Goal: Task Accomplishment & Management: Manage account settings

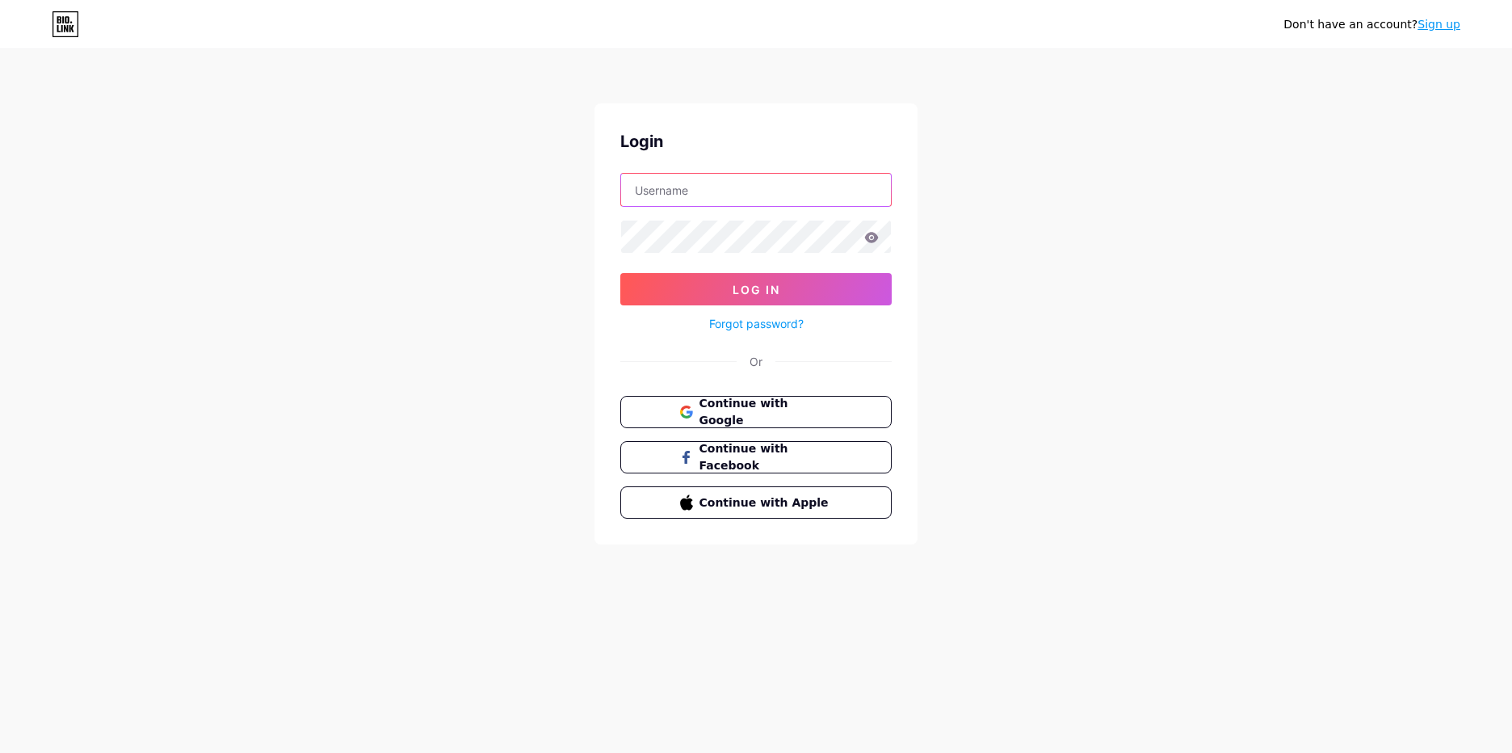
click at [719, 199] on input "text" at bounding box center [756, 190] width 270 height 32
click at [737, 183] on input "text" at bounding box center [756, 190] width 270 height 32
click at [967, 234] on div "Don't have an account? Sign up Login sherifwilsonpiano Log In Forgot password? …" at bounding box center [756, 298] width 1512 height 596
click at [803, 185] on input "sherifwilsonpiano" at bounding box center [756, 190] width 270 height 32
type input "[EMAIL_ADDRESS][DOMAIN_NAME]"
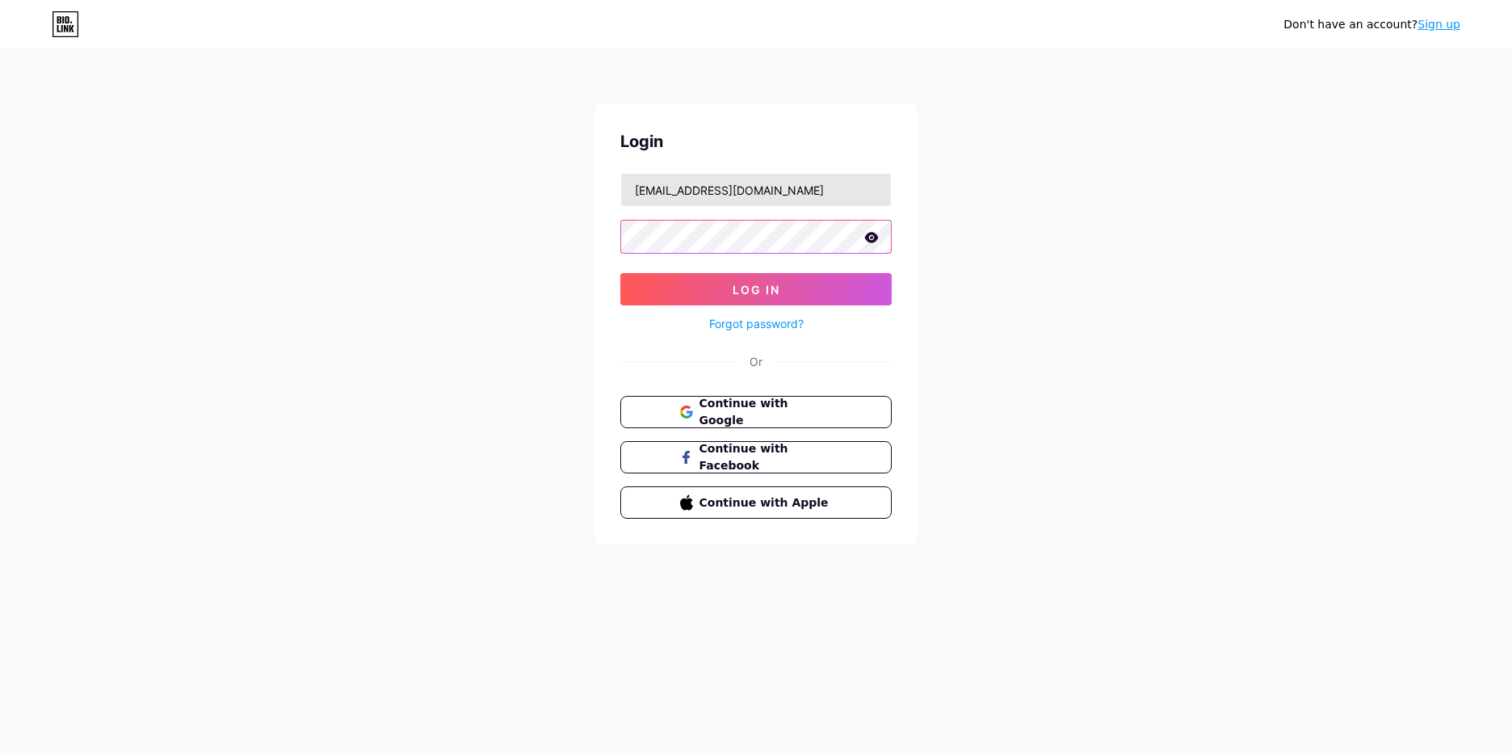
click at [620, 273] on button "Log In" at bounding box center [755, 289] width 271 height 32
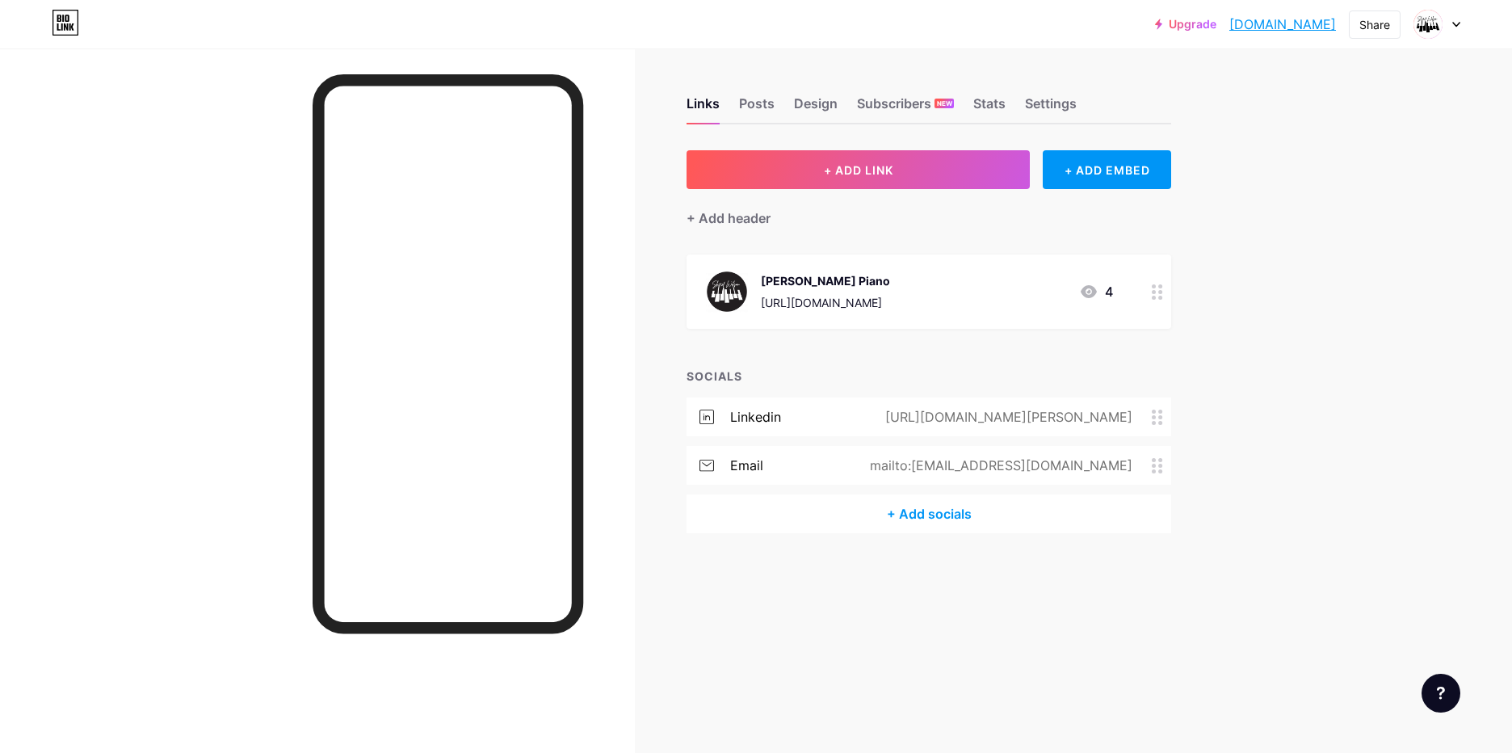
click at [1377, 444] on div "Upgrade sherifwilsonpia... sherifwilsonpiano.bio.link Share Switch accounts She…" at bounding box center [756, 376] width 1512 height 753
click at [1457, 31] on div at bounding box center [1436, 24] width 47 height 29
click at [1236, 95] on div "Links Posts Design Subscribers NEW Stats Settings + ADD LINK + ADD EMBED + Add …" at bounding box center [619, 330] width 1239 height 565
click at [1436, 31] on img at bounding box center [1428, 24] width 26 height 26
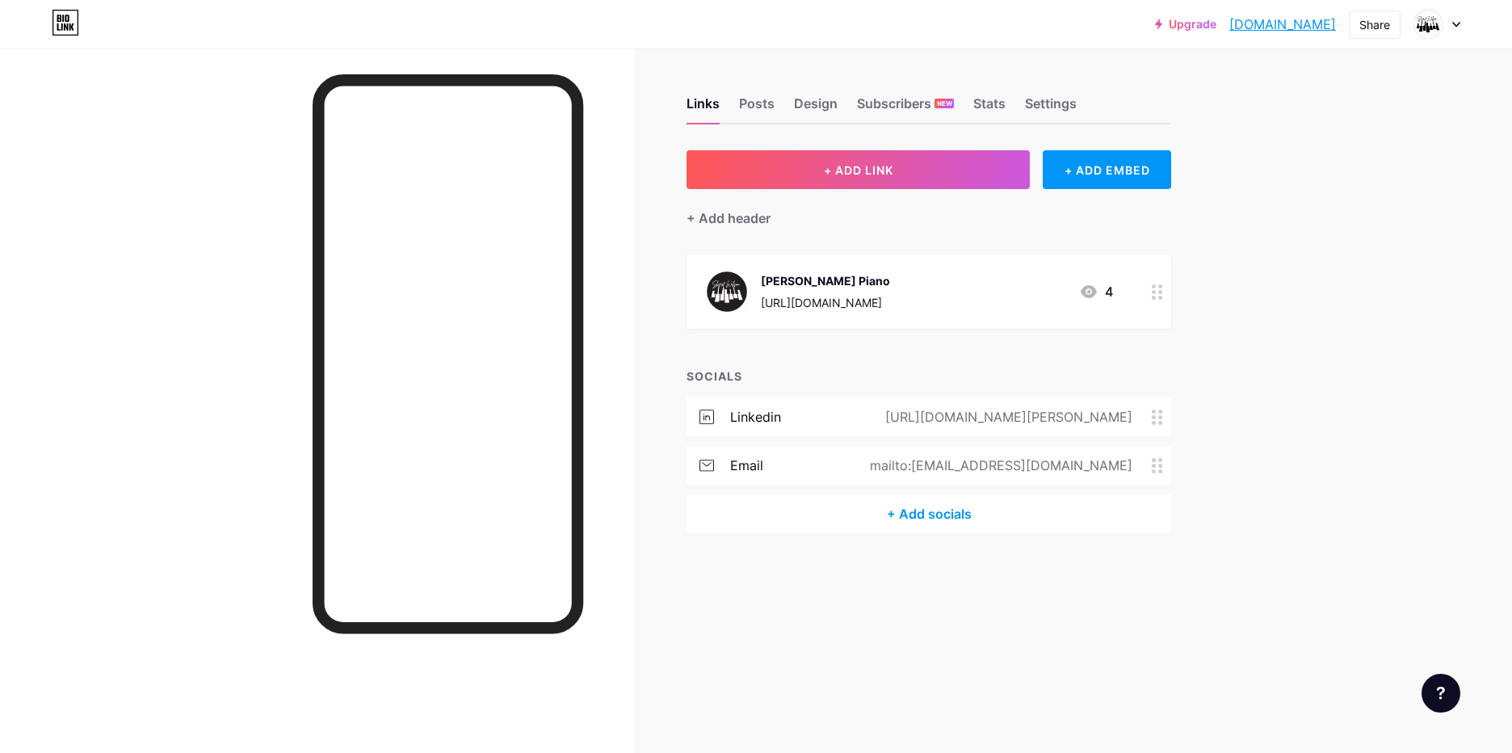
click at [1459, 19] on div at bounding box center [1436, 24] width 47 height 29
click at [1034, 107] on div "Settings" at bounding box center [1051, 108] width 52 height 29
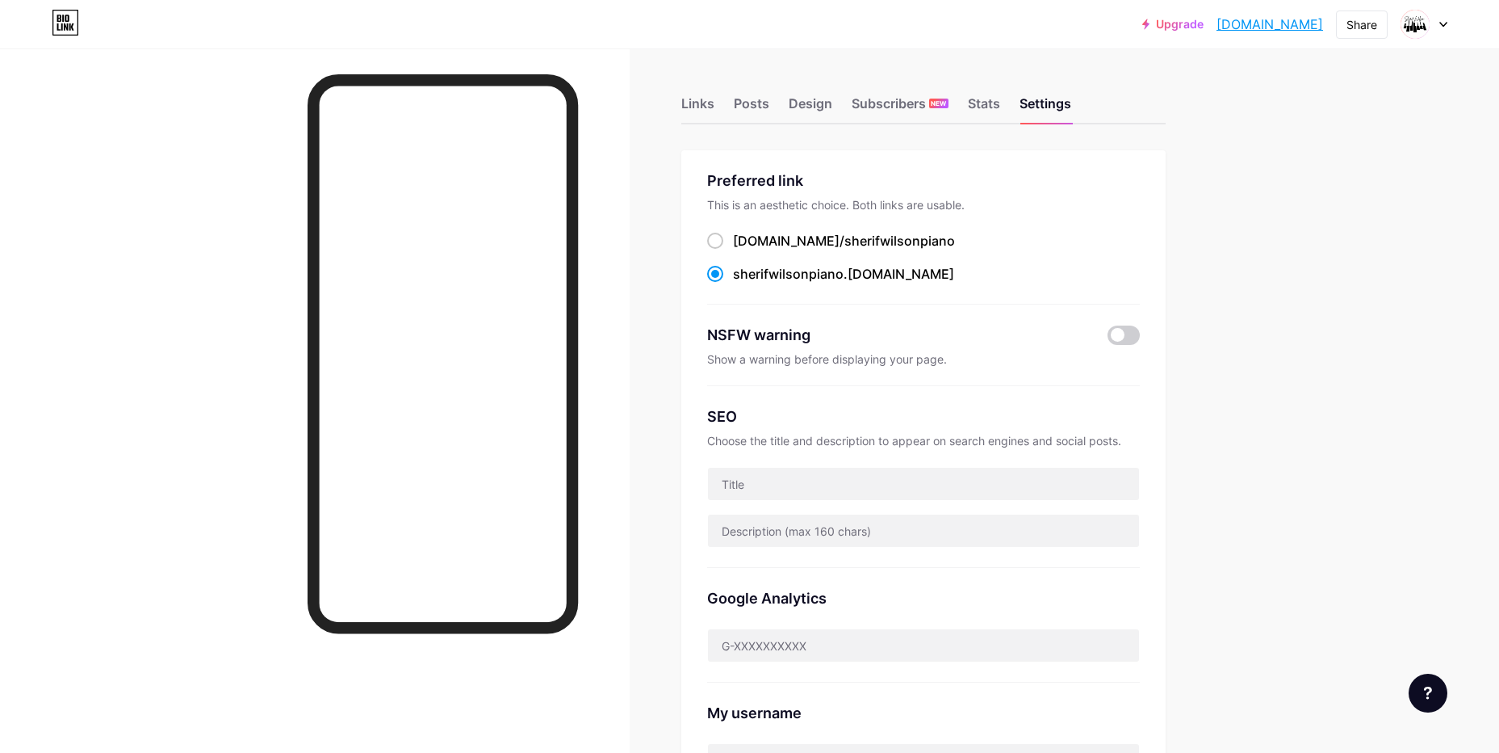
click at [966, 104] on div "Links Posts Design Subscribers NEW Stats Settings" at bounding box center [923, 96] width 484 height 57
click at [968, 110] on div "Links Posts Design Subscribers NEW Stats Settings" at bounding box center [923, 96] width 484 height 57
click at [992, 102] on div "Stats" at bounding box center [984, 108] width 32 height 29
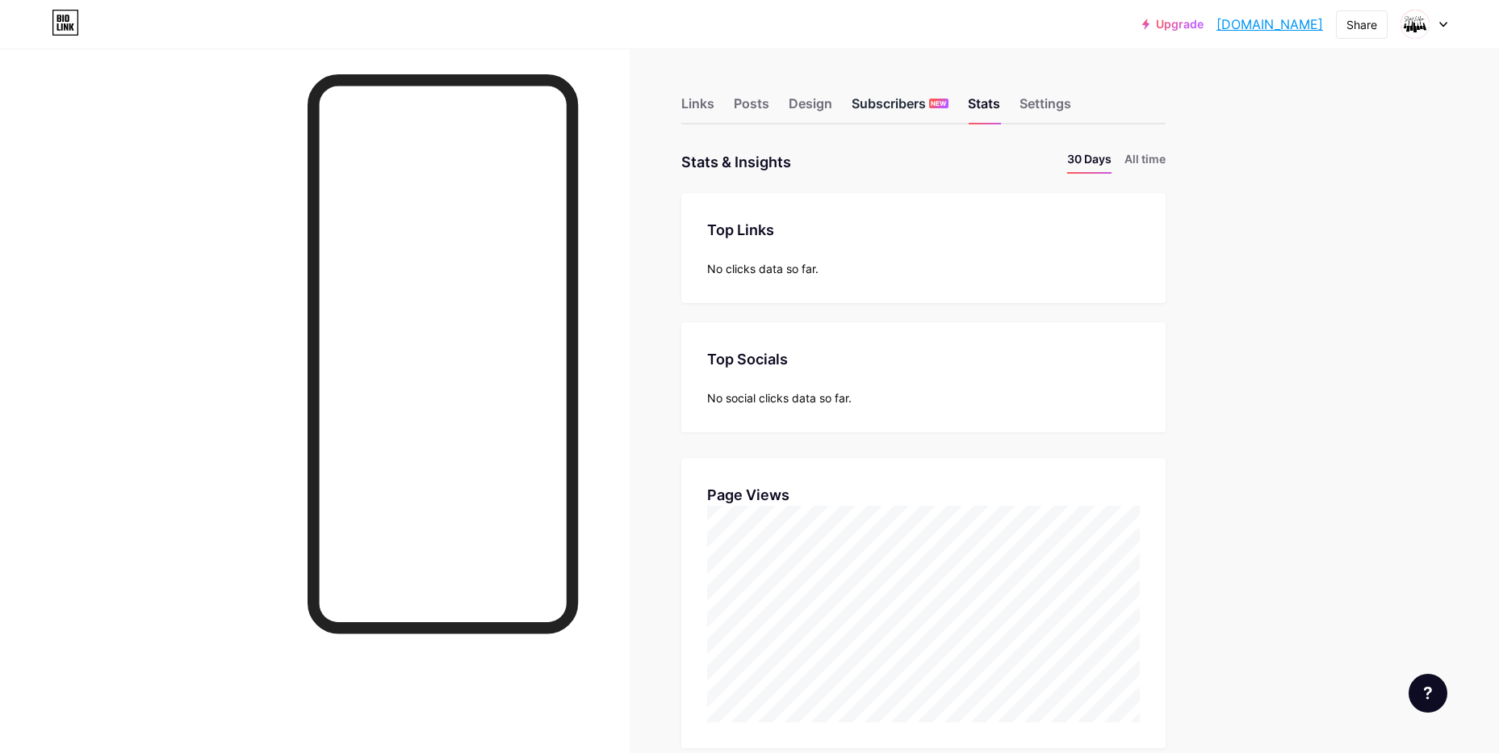
scroll to position [753, 1499]
click at [941, 109] on div "Subscribers NEW" at bounding box center [900, 108] width 97 height 29
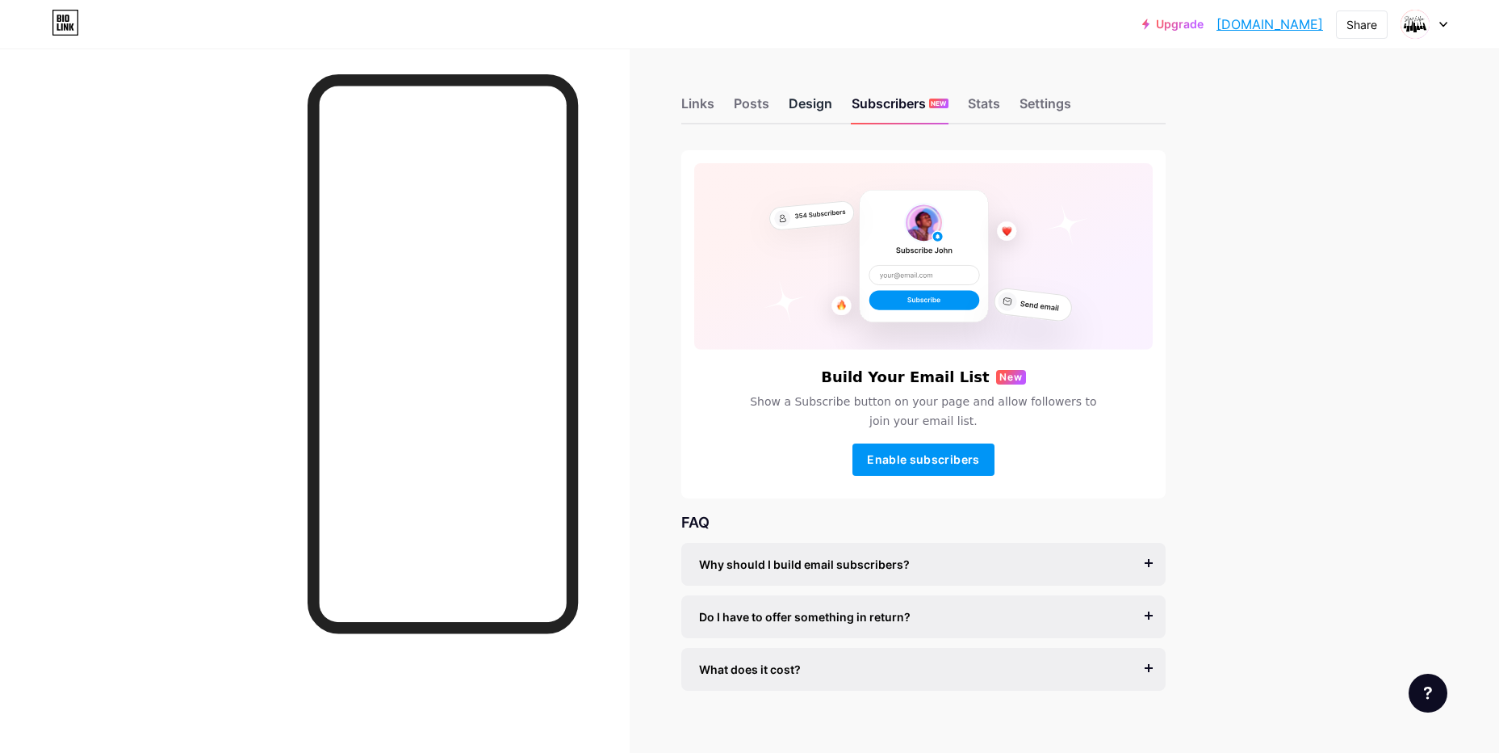
click at [797, 111] on div "Design" at bounding box center [811, 108] width 44 height 29
click at [747, 108] on div "Posts" at bounding box center [752, 108] width 36 height 29
click at [695, 111] on div "Links" at bounding box center [697, 108] width 33 height 29
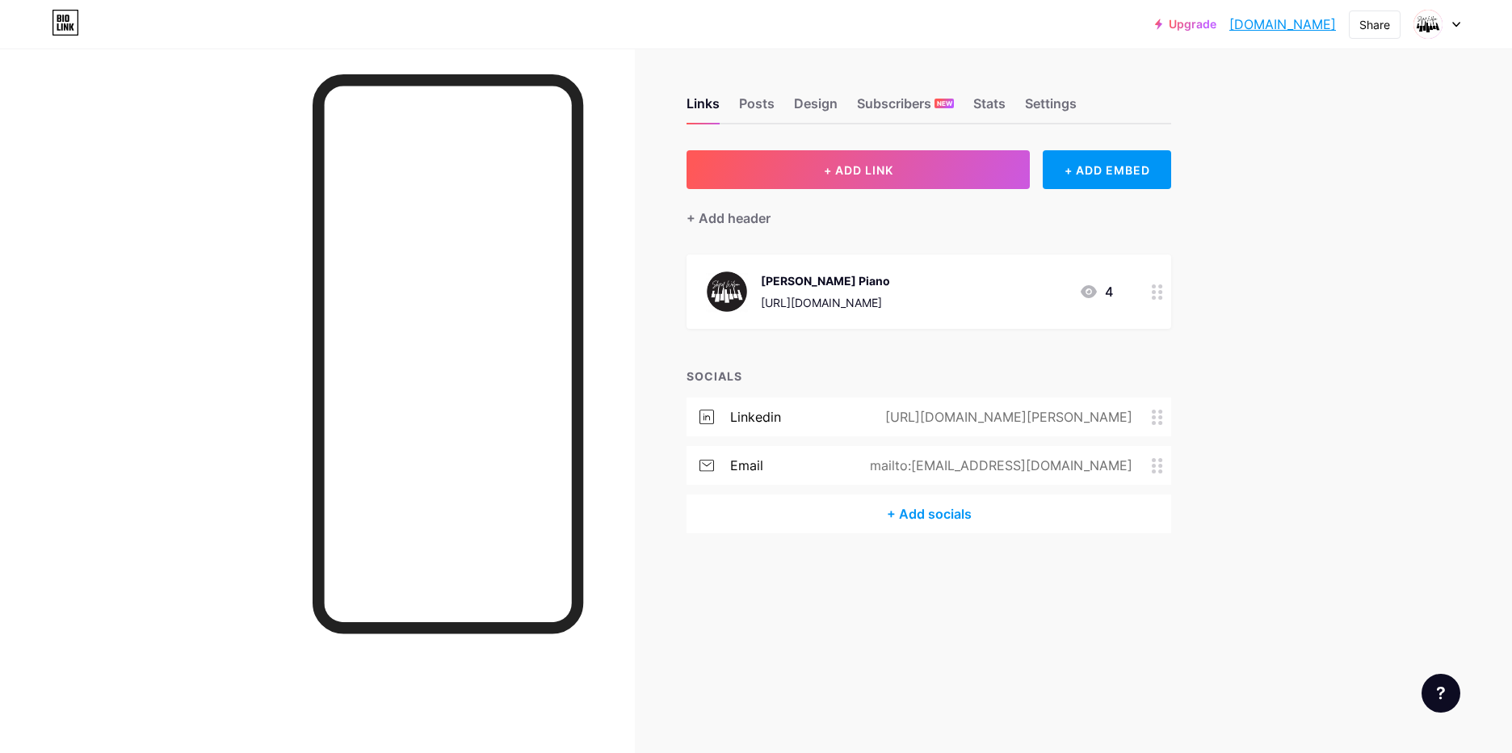
click at [1450, 19] on div at bounding box center [1436, 24] width 47 height 29
click at [1301, 198] on link "Account settings" at bounding box center [1359, 183] width 200 height 44
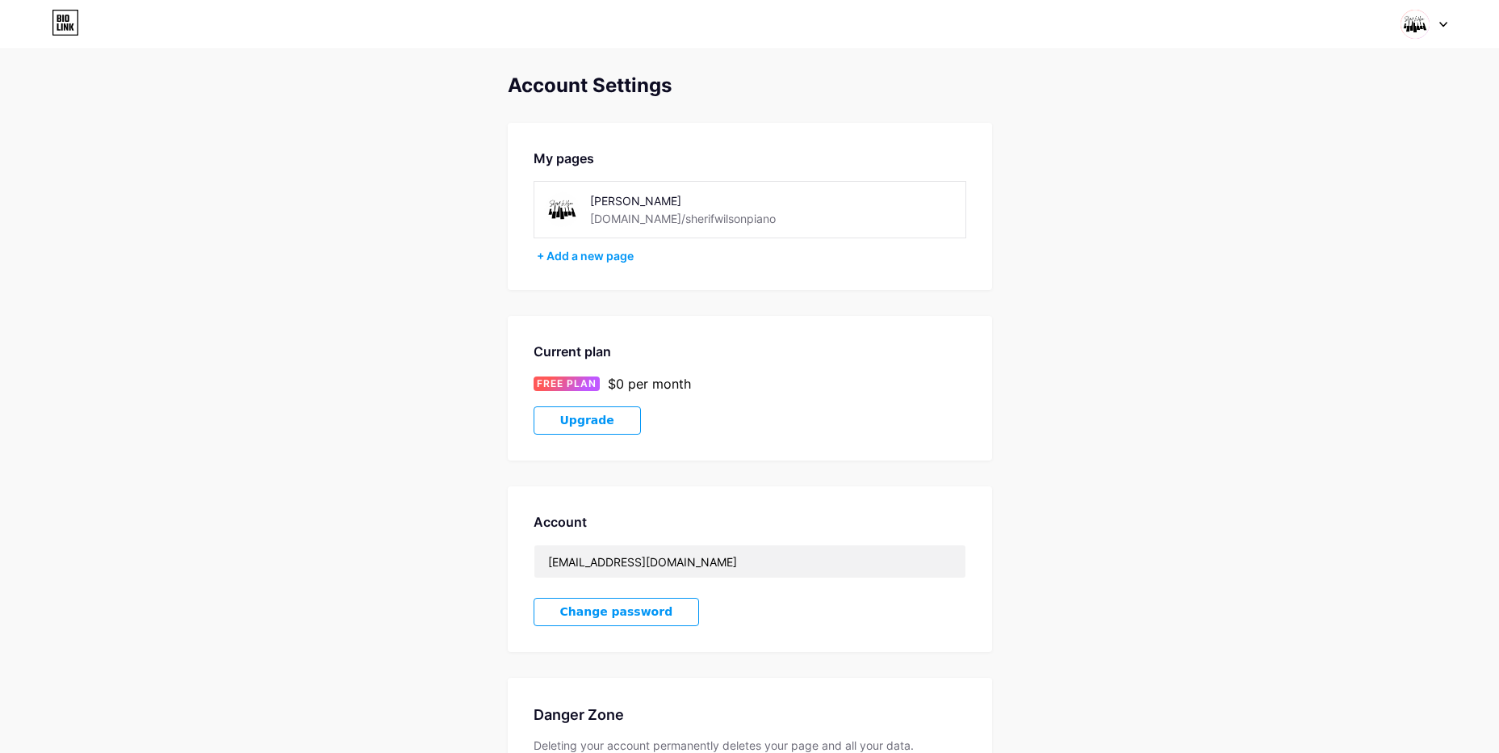
click at [1428, 24] on img at bounding box center [1415, 24] width 31 height 31
click at [1331, 110] on div "[DOMAIN_NAME]/sherifwilsonpiano" at bounding box center [1356, 112] width 124 height 13
click at [71, 25] on icon at bounding box center [65, 23] width 27 height 26
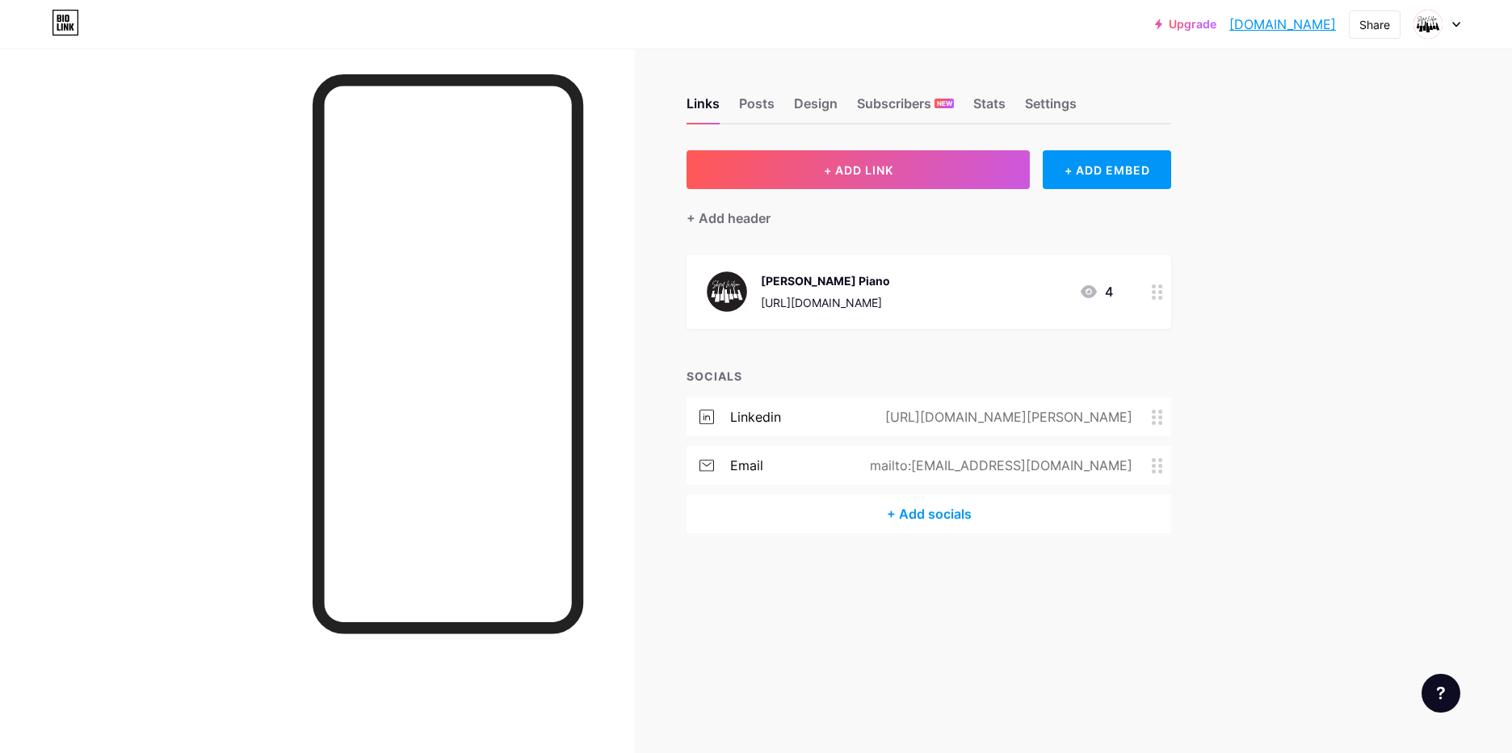
click at [1261, 19] on link "[DOMAIN_NAME]" at bounding box center [1282, 24] width 107 height 19
click at [1449, 16] on div at bounding box center [1436, 24] width 47 height 29
click at [1180, 160] on div "Links Posts Design Subscribers NEW Stats Settings + ADD LINK + ADD EMBED + Add …" at bounding box center [619, 330] width 1239 height 565
click at [1157, 289] on icon at bounding box center [1156, 291] width 11 height 15
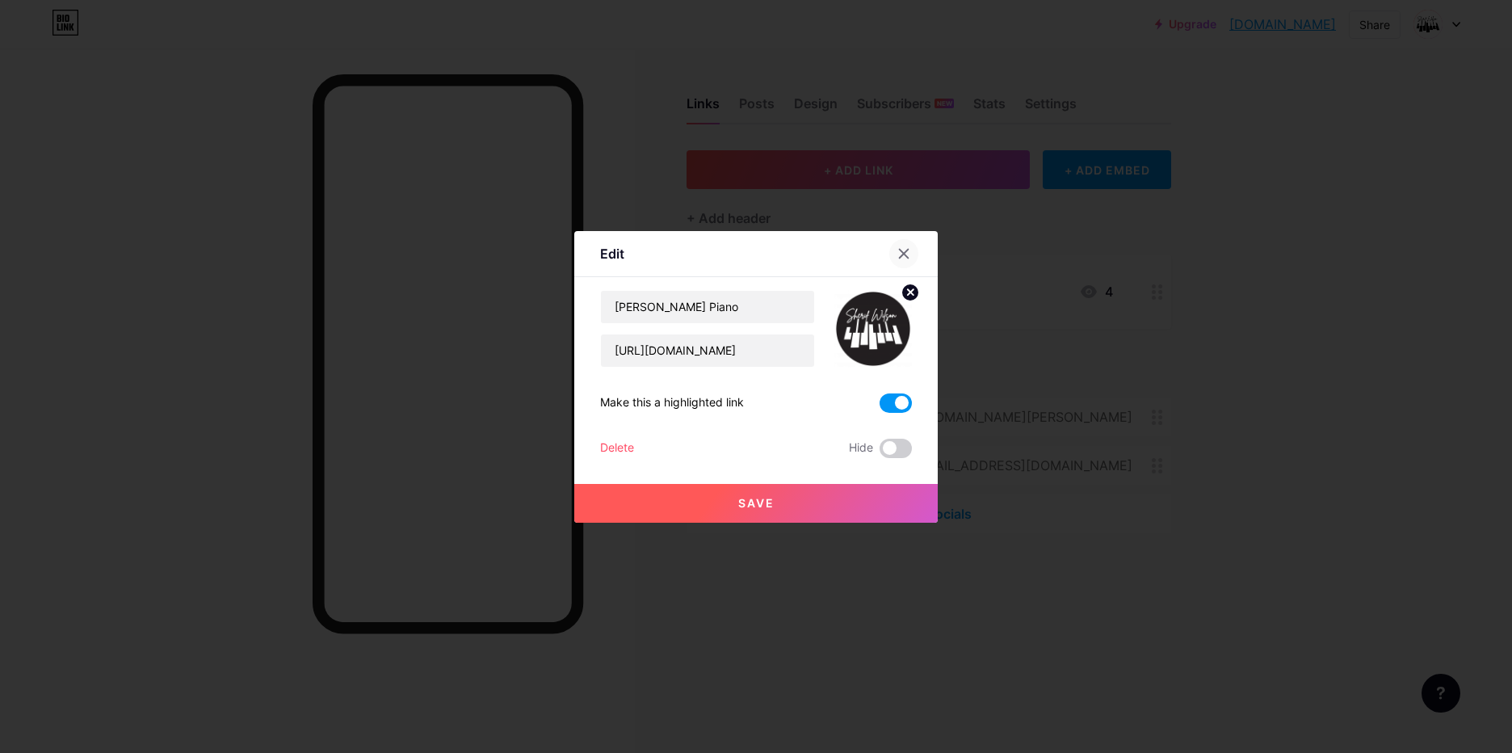
click at [898, 252] on icon at bounding box center [903, 253] width 13 height 13
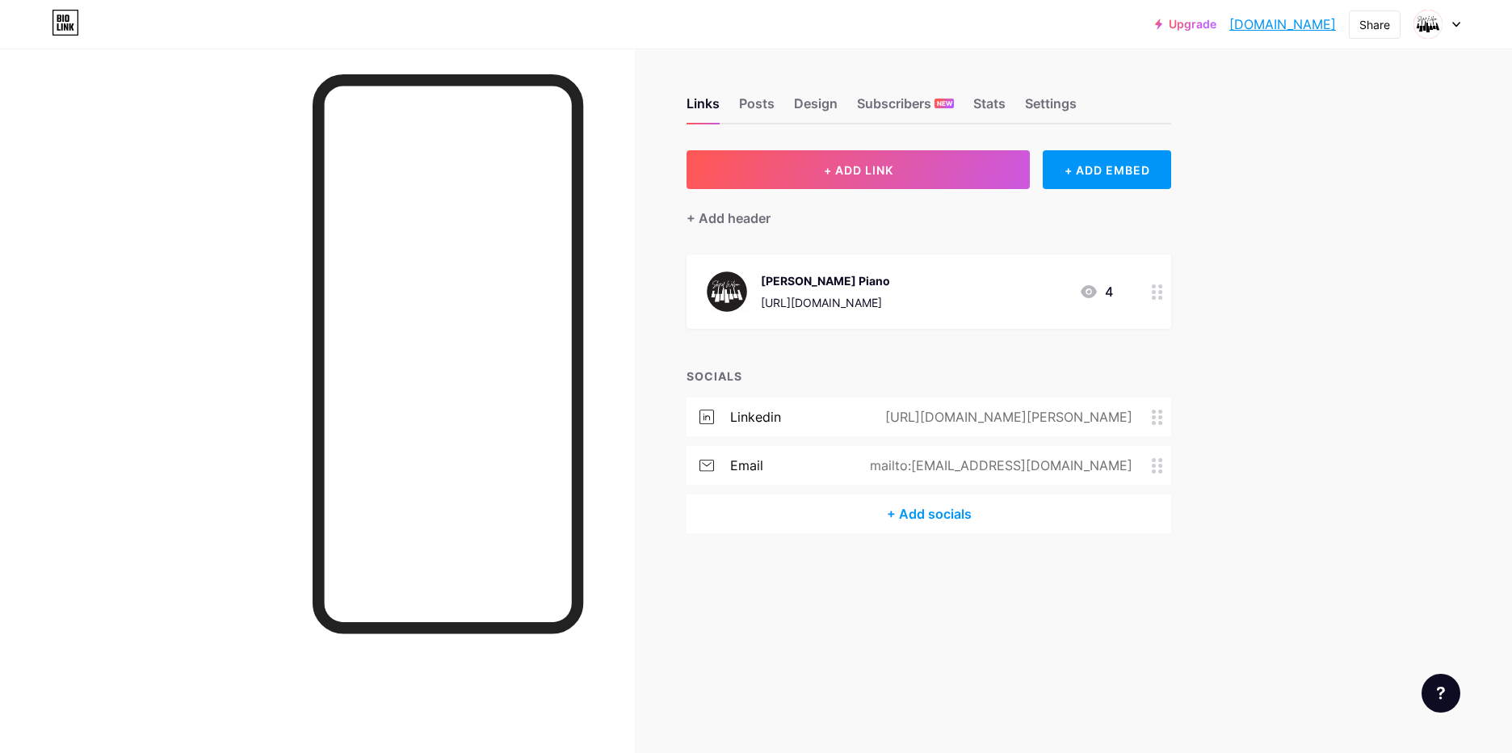
click at [5, 155] on div at bounding box center [317, 424] width 635 height 753
click at [941, 102] on span "NEW" at bounding box center [944, 104] width 15 height 10
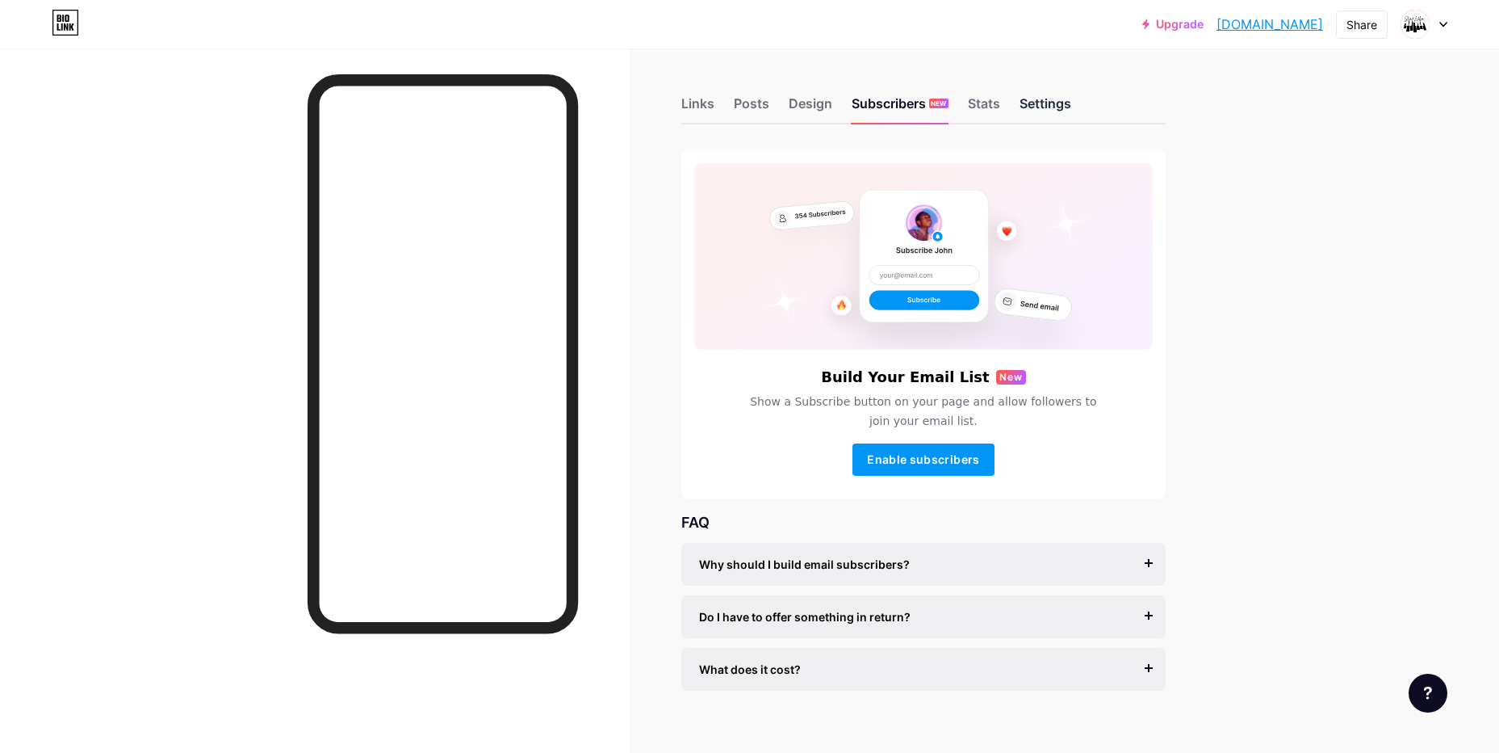
click at [1071, 115] on div "Settings" at bounding box center [1046, 108] width 52 height 29
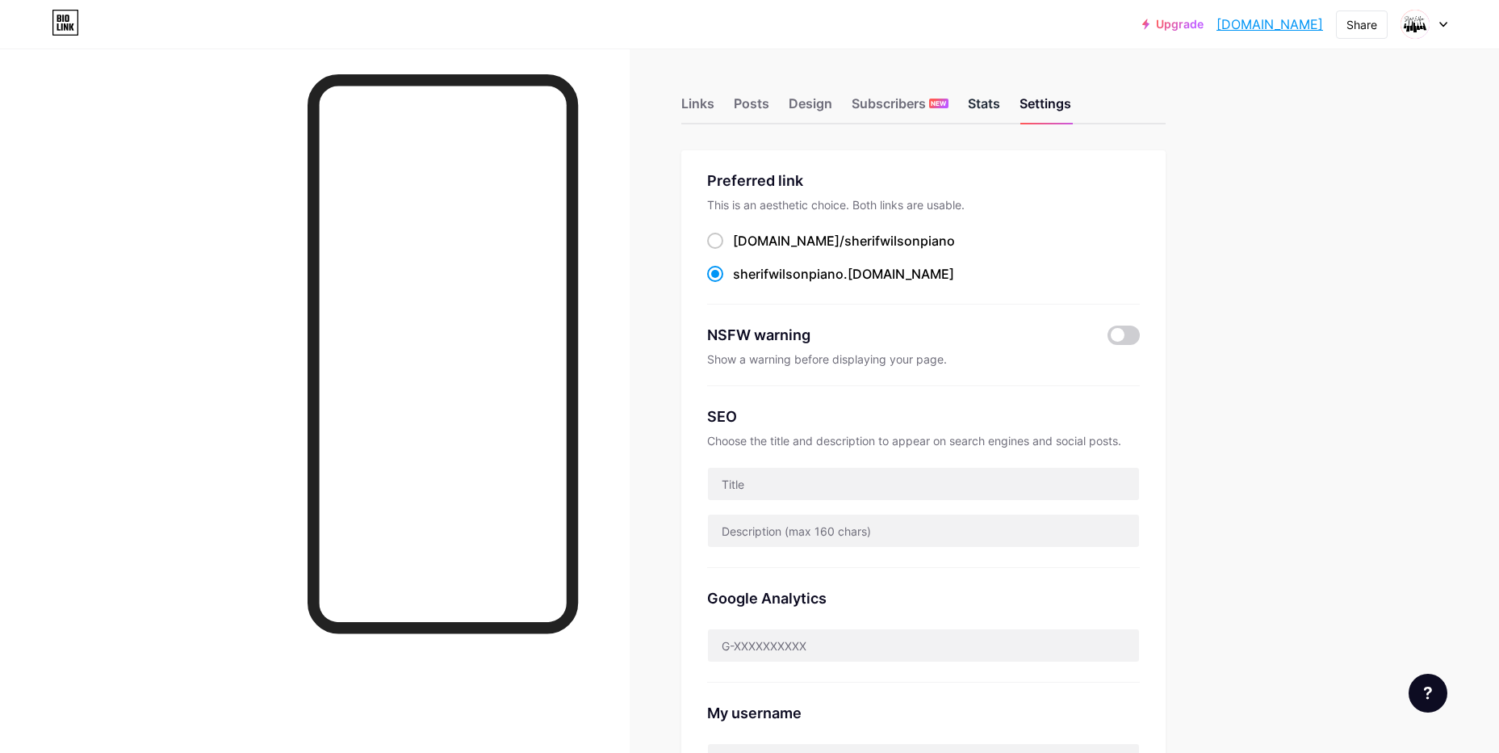
click at [992, 119] on div "Stats" at bounding box center [984, 108] width 32 height 29
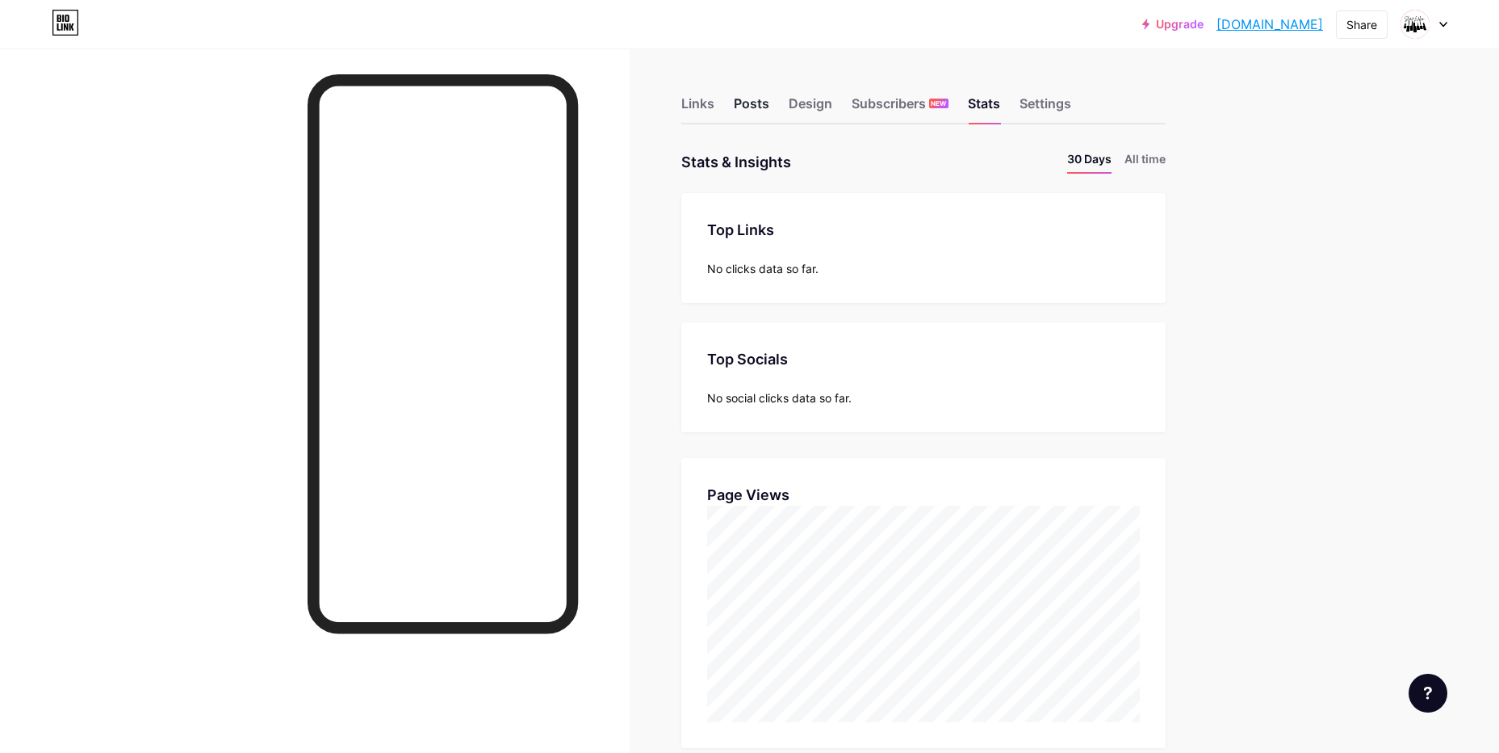
scroll to position [753, 1499]
click at [750, 111] on div "Posts" at bounding box center [752, 108] width 36 height 29
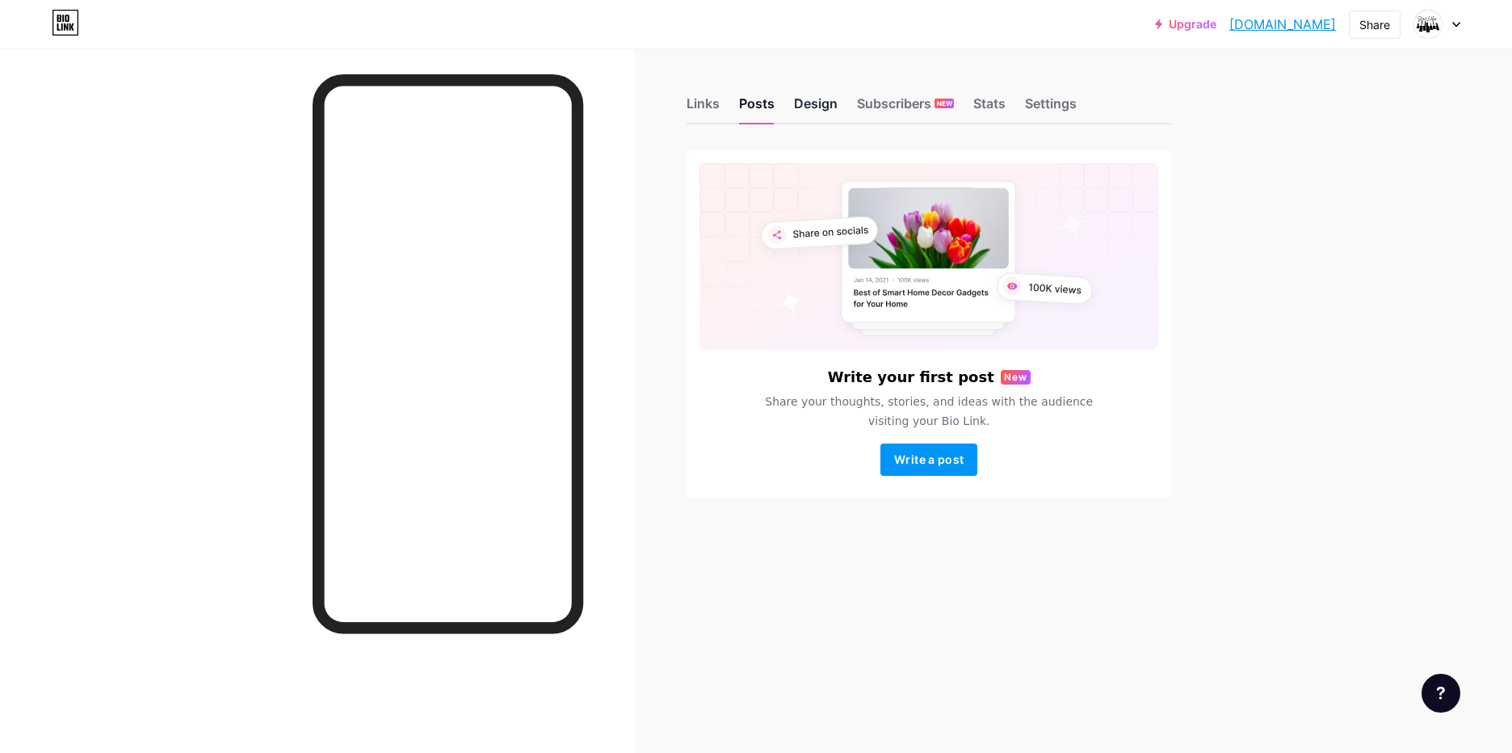
click at [796, 110] on div "Design" at bounding box center [816, 108] width 44 height 29
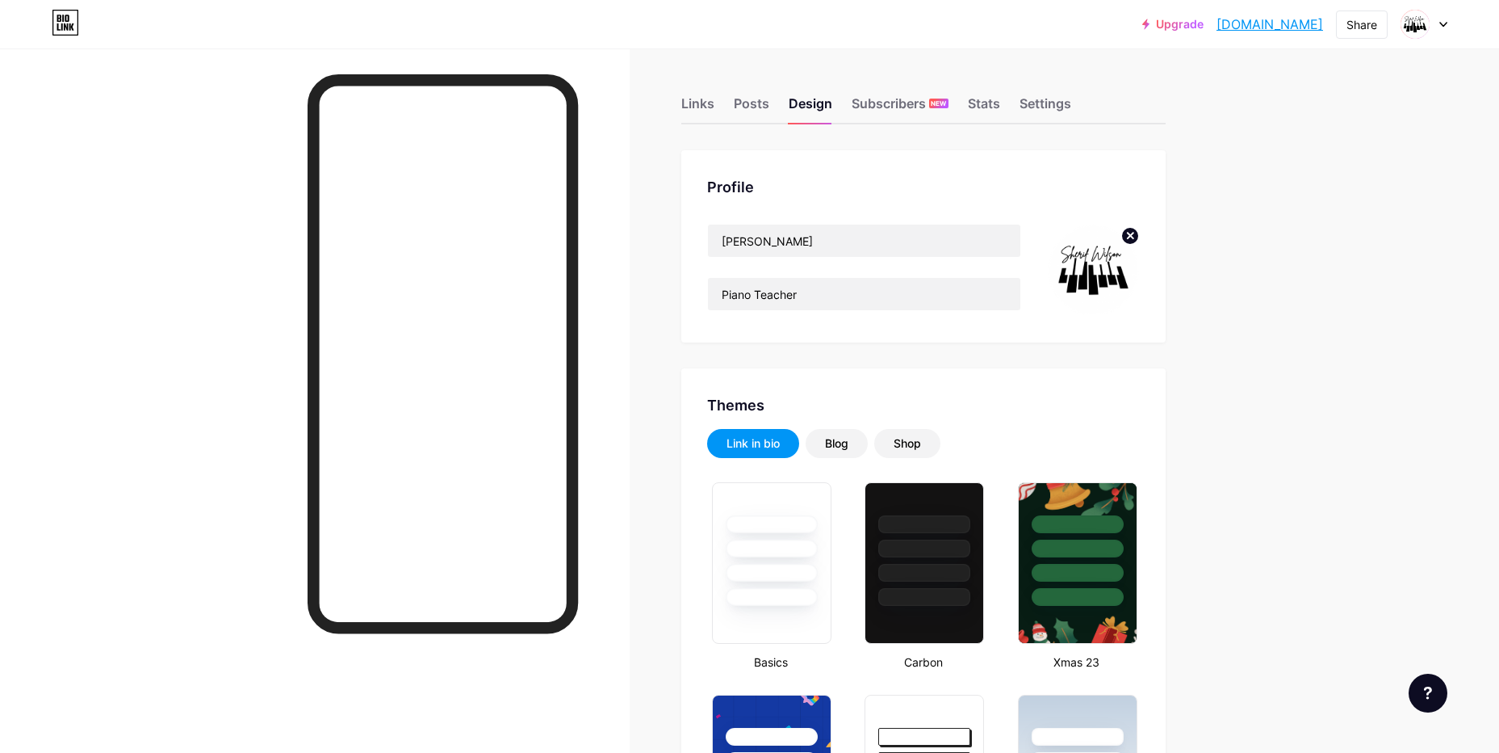
type input "#ffffff"
click at [1446, 28] on div at bounding box center [1424, 24] width 47 height 29
click at [1365, 106] on div "[DOMAIN_NAME]/sherifwilsonpiano" at bounding box center [1356, 112] width 124 height 13
type input "#ffffff"
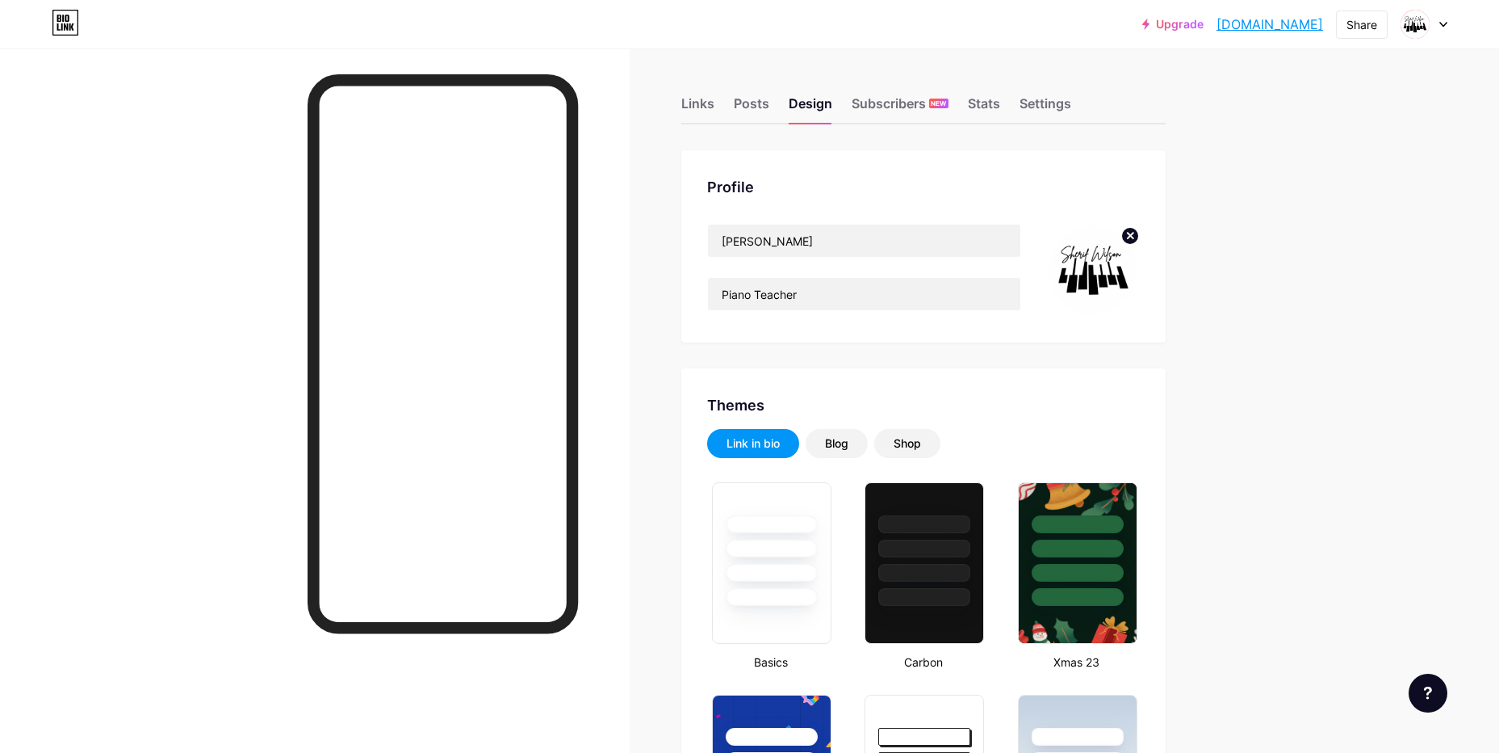
type input "#ffffff"
click at [1420, 21] on img at bounding box center [1416, 24] width 26 height 26
click at [60, 26] on icon at bounding box center [65, 23] width 27 height 26
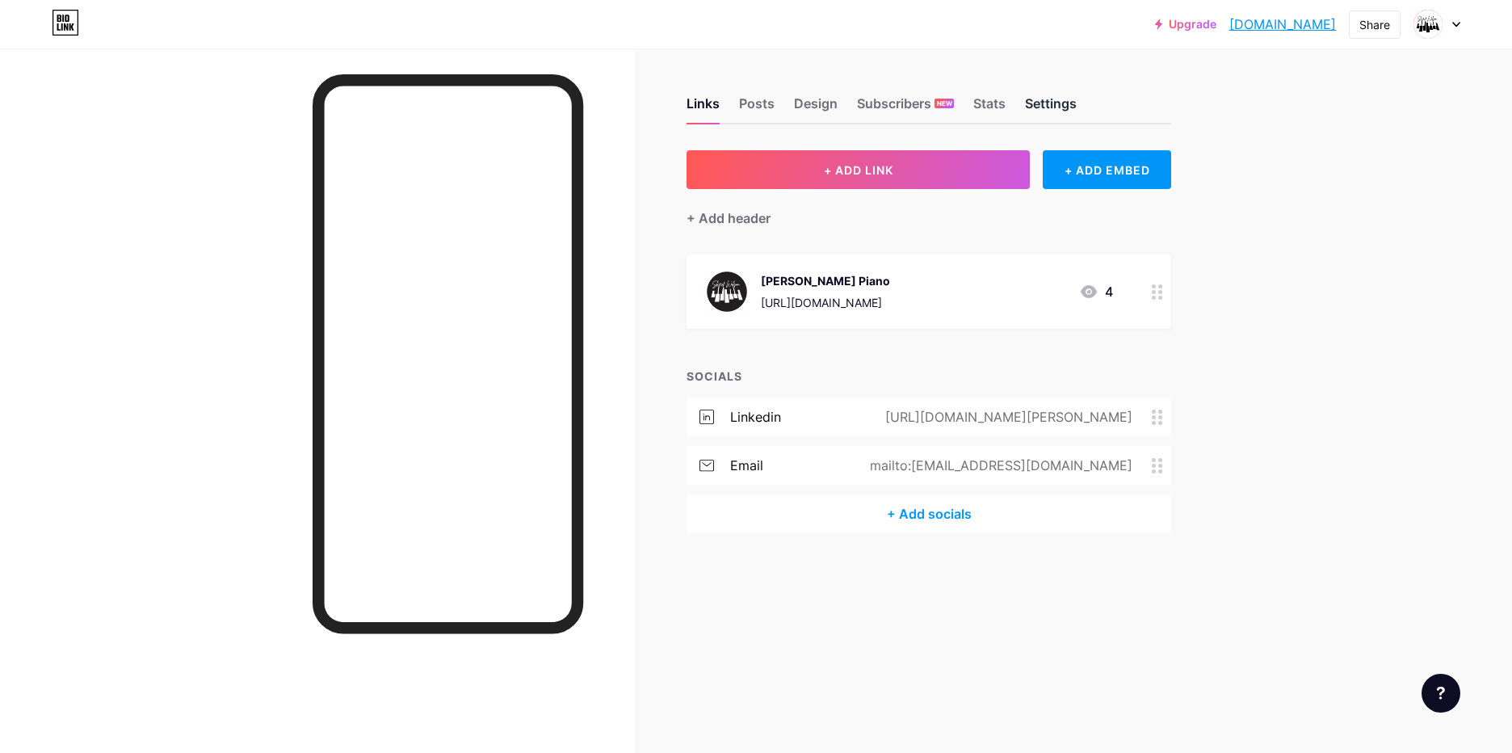
click at [1054, 103] on div "Settings" at bounding box center [1051, 108] width 52 height 29
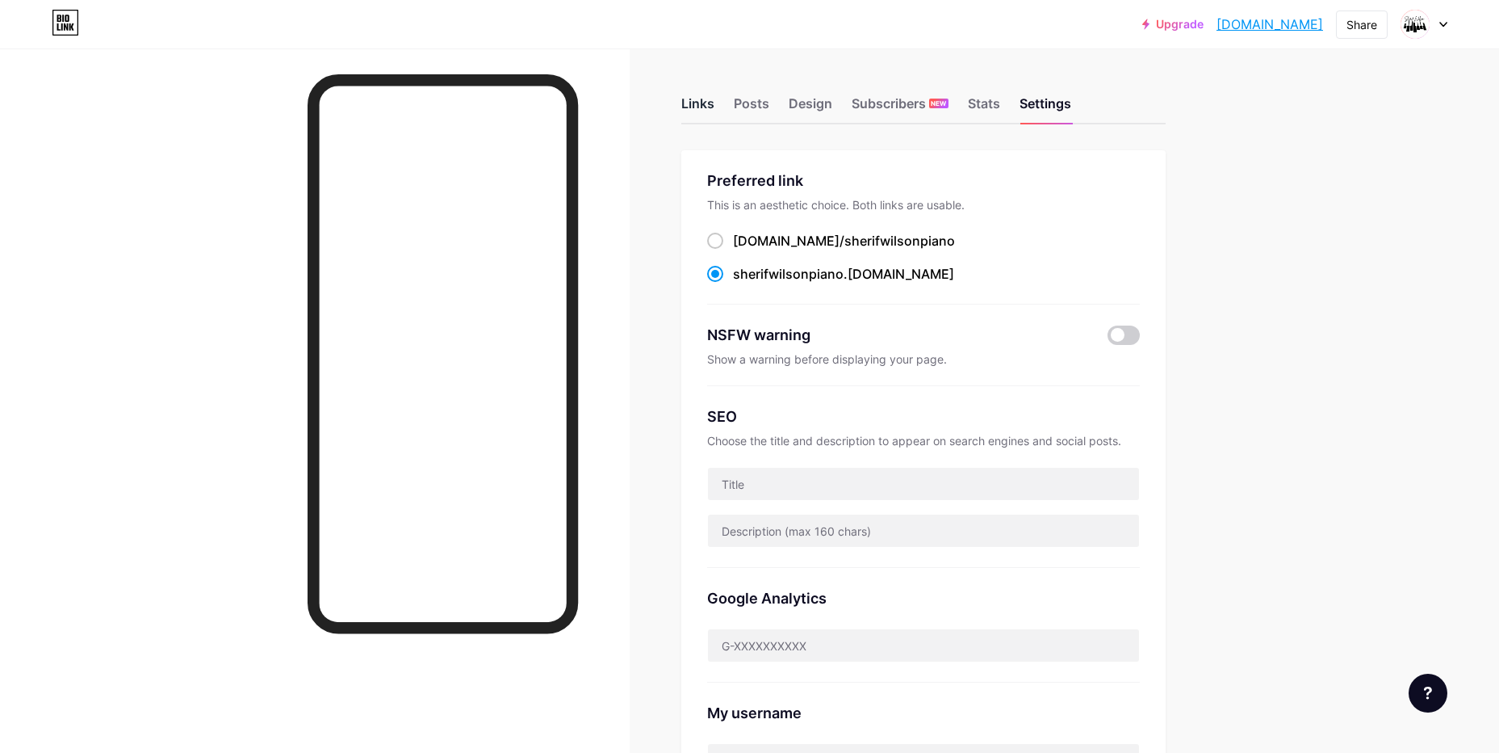
click at [707, 99] on div "Links" at bounding box center [697, 108] width 33 height 29
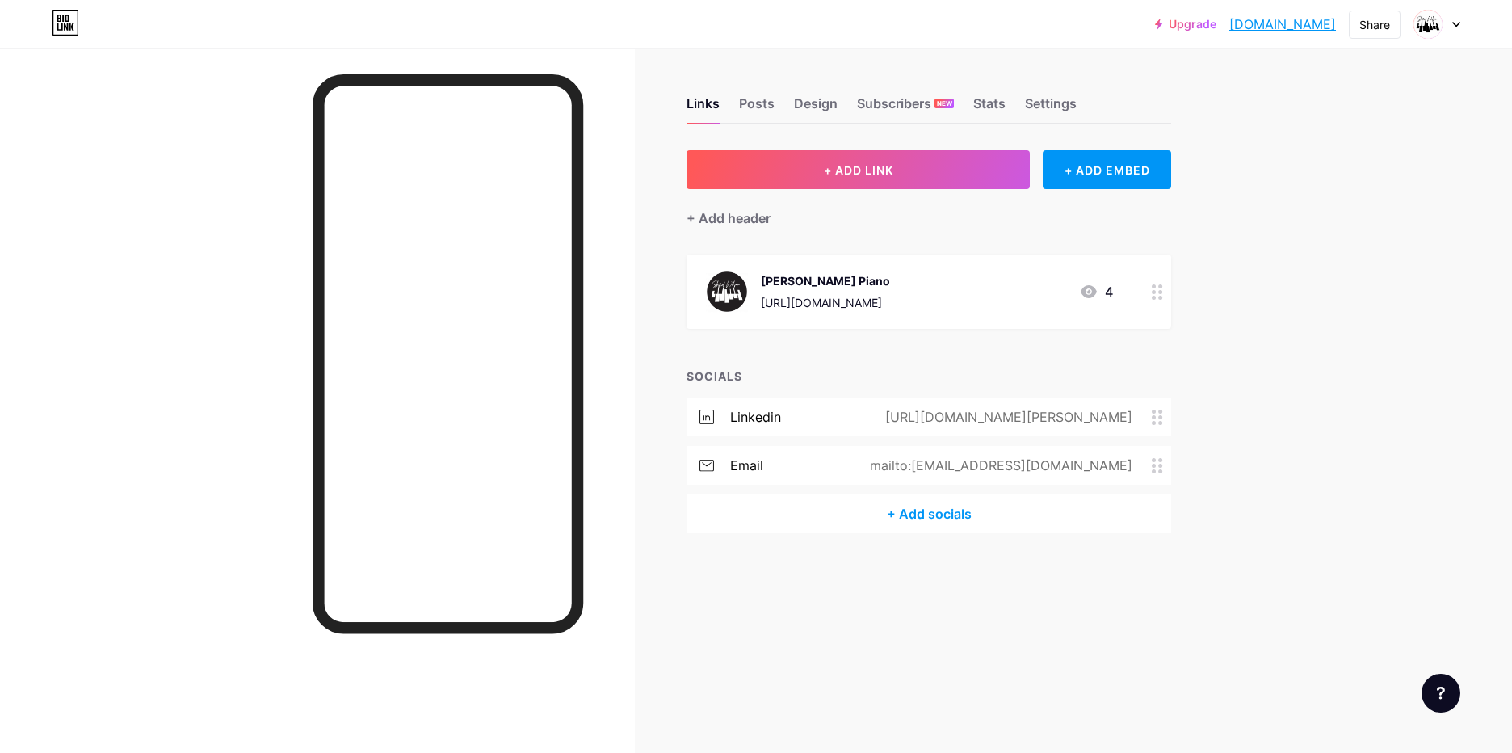
click at [1093, 290] on icon at bounding box center [1088, 291] width 16 height 13
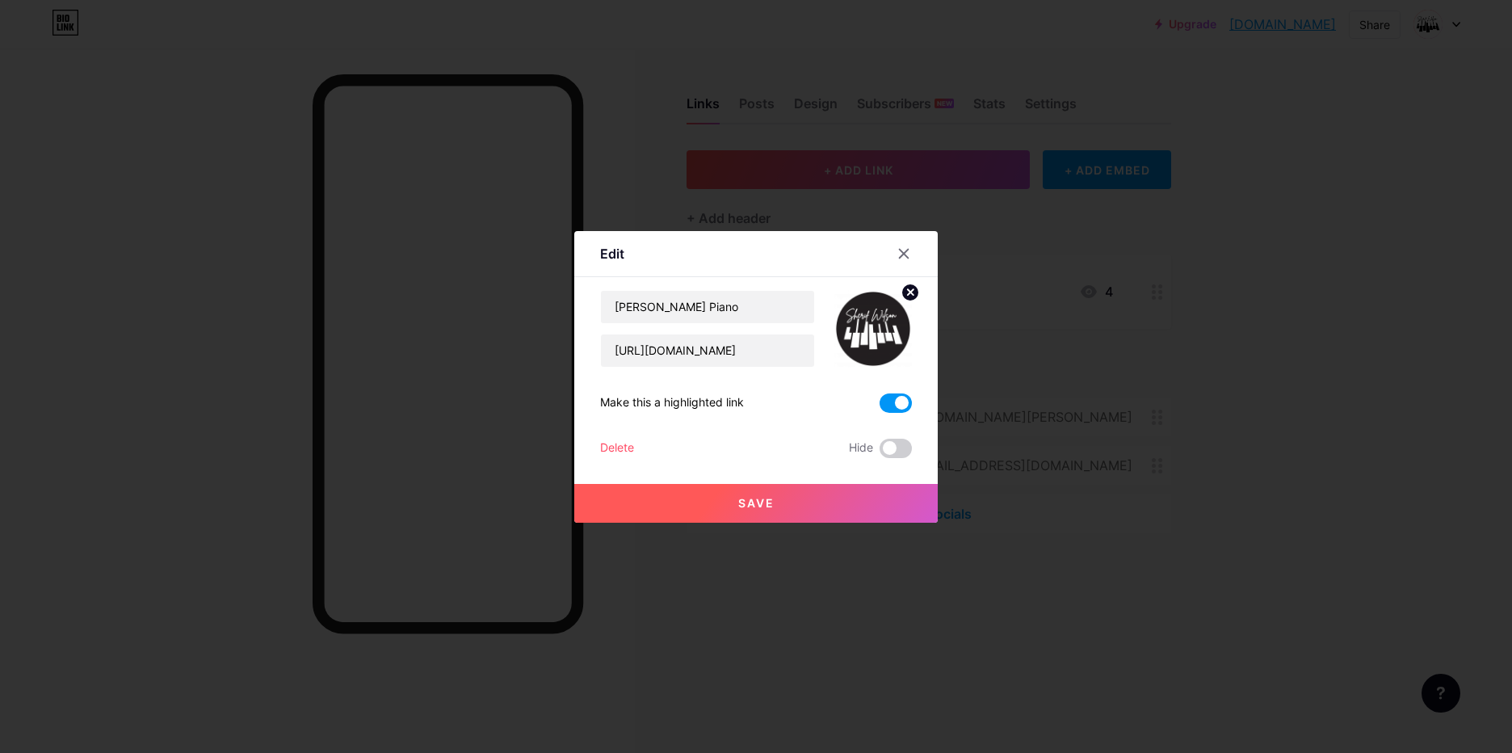
drag, startPoint x: 906, startPoint y: 249, endPoint x: 915, endPoint y: 237, distance: 15.0
click at [905, 249] on div at bounding box center [903, 253] width 29 height 29
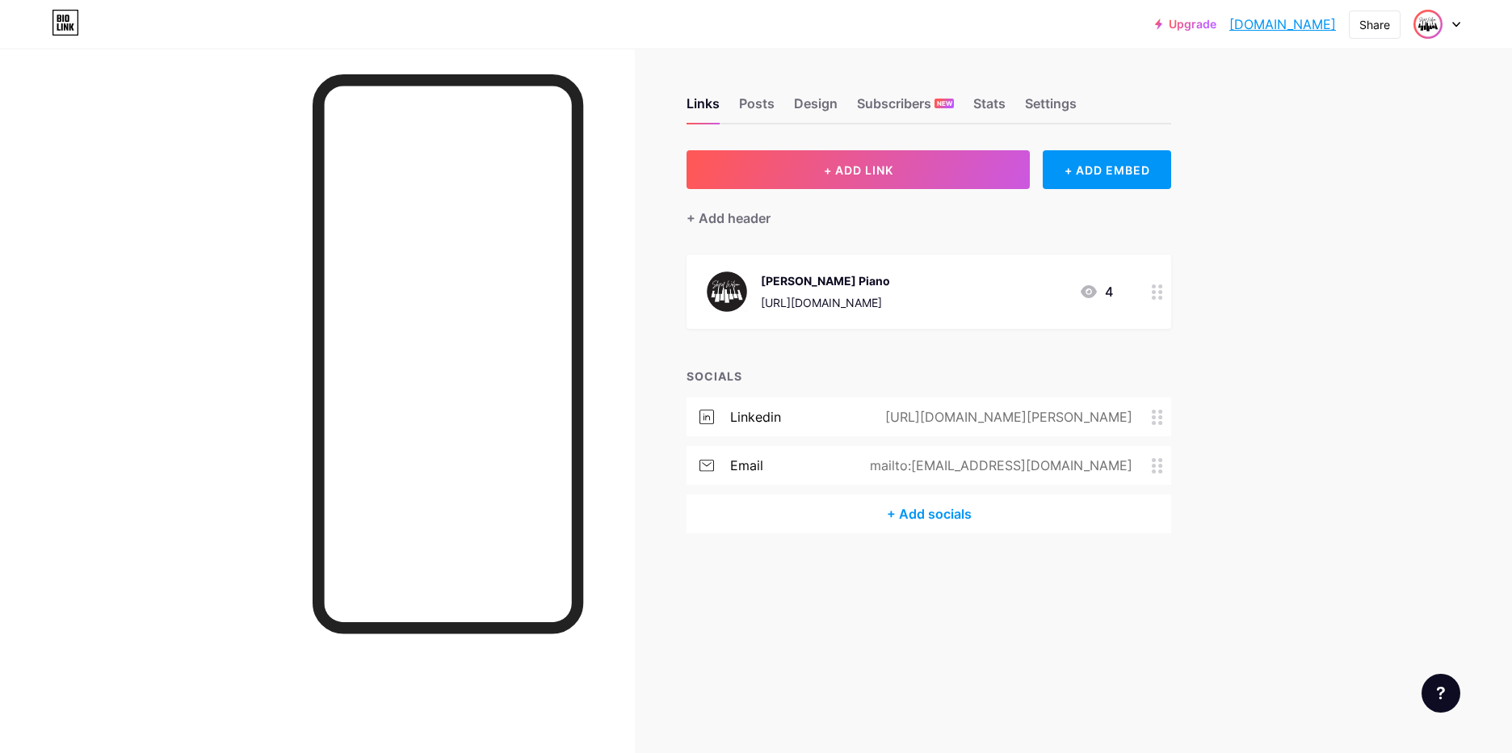
click at [1424, 29] on img at bounding box center [1428, 24] width 26 height 26
click at [1453, 27] on icon at bounding box center [1456, 25] width 8 height 6
click at [1430, 25] on img at bounding box center [1428, 24] width 26 height 26
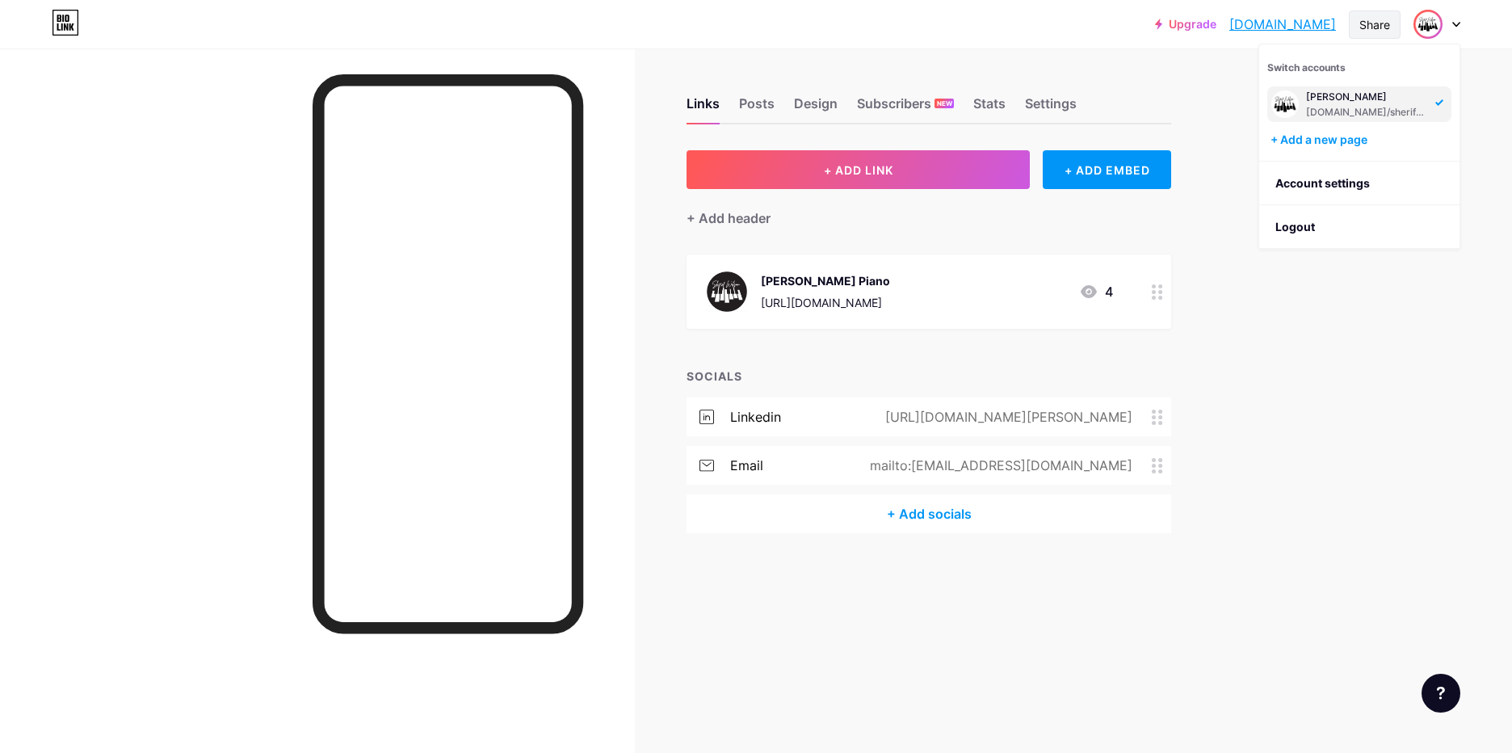
click at [1376, 20] on div "Share" at bounding box center [1374, 24] width 31 height 17
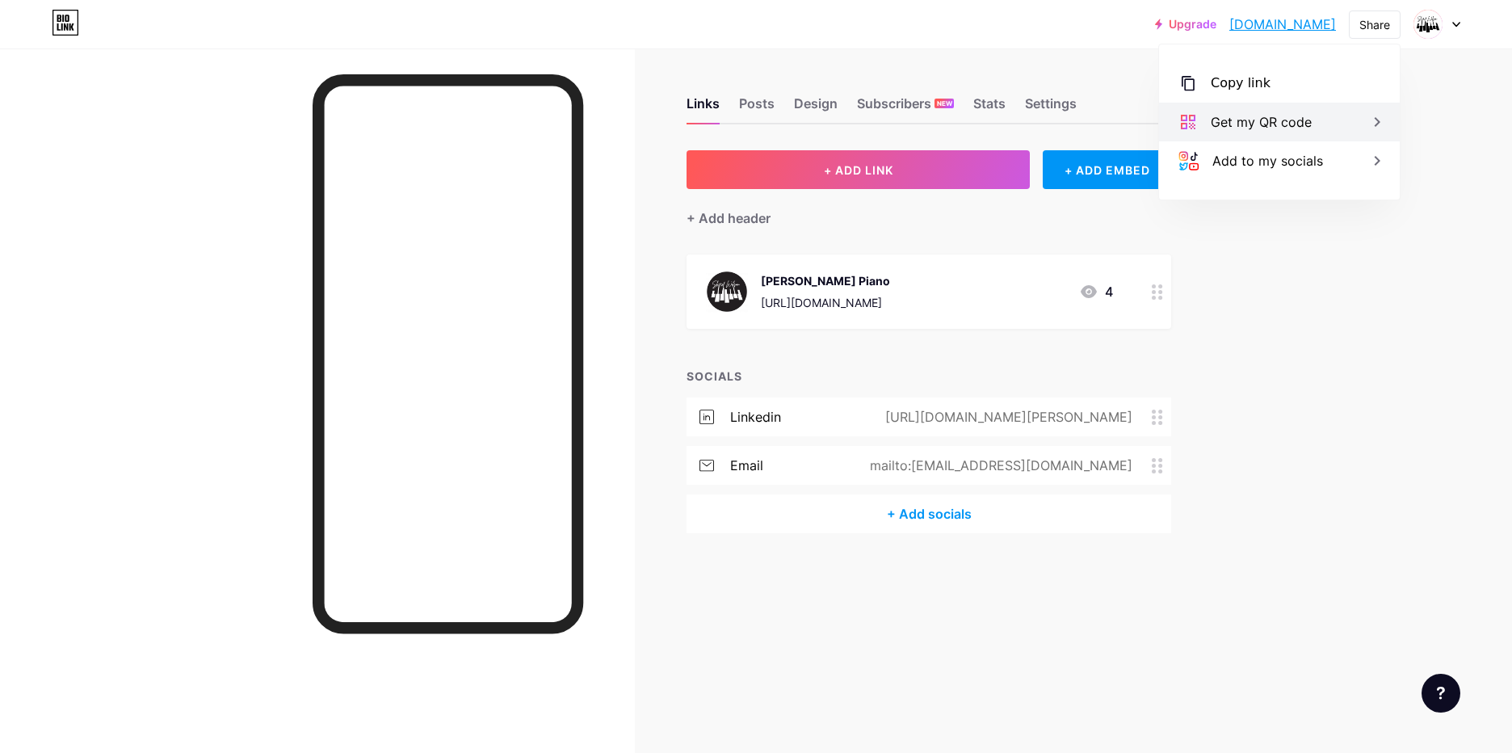
click at [1319, 113] on div "Get my QR code" at bounding box center [1279, 122] width 241 height 39
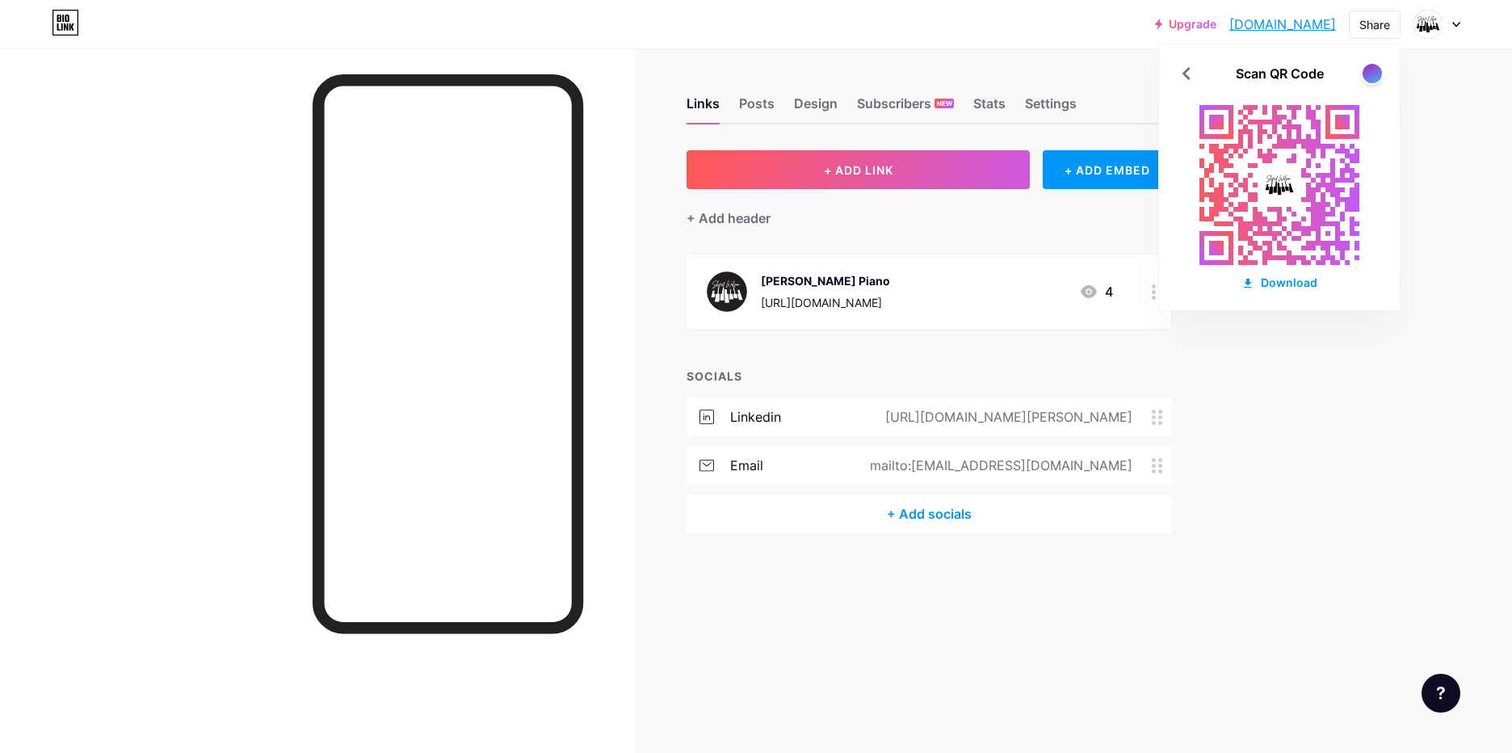
click at [1344, 380] on div "Upgrade sherifwilsonpia... sherifwilsonpiano.bio.link Share Scan QR Code Downlo…" at bounding box center [756, 376] width 1512 height 753
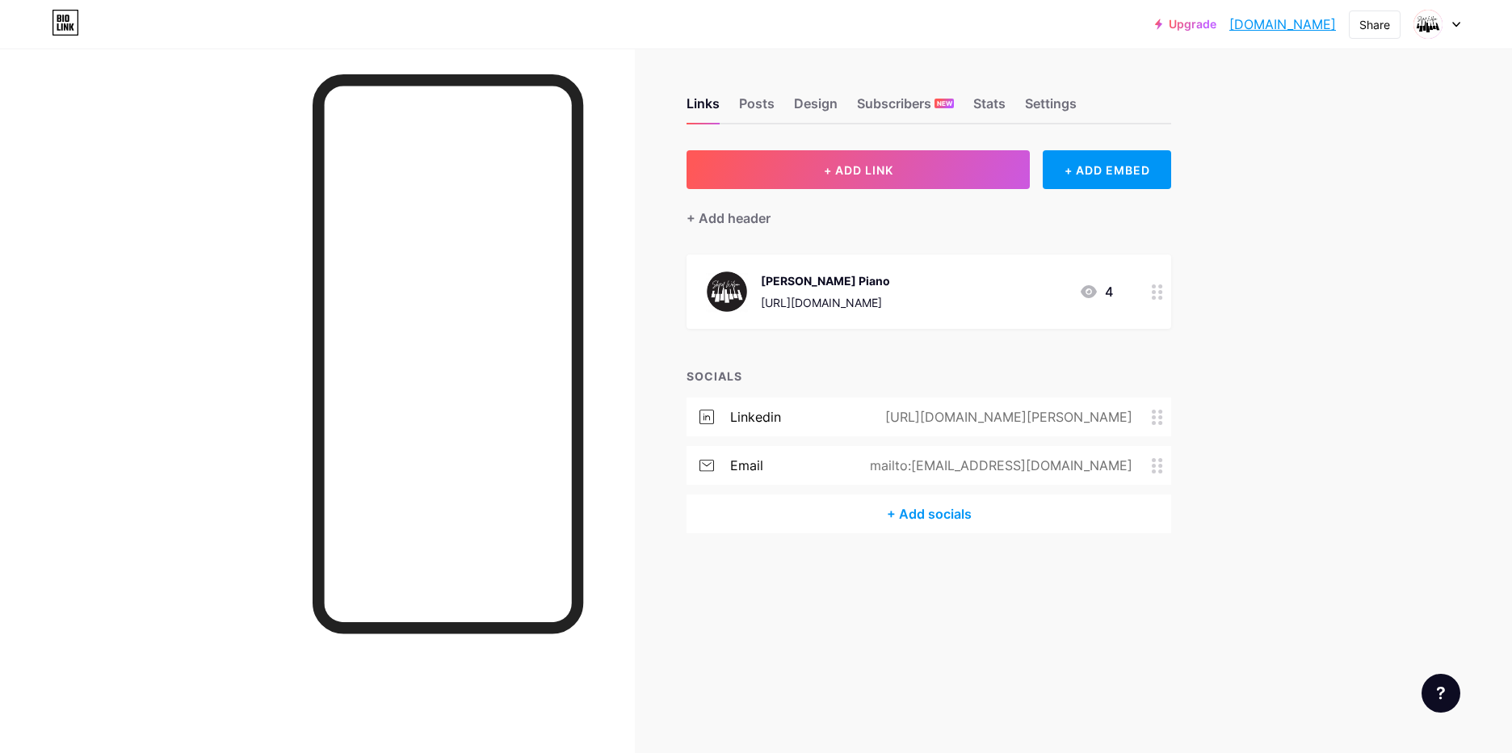
click at [584, 619] on div at bounding box center [317, 424] width 635 height 753
click at [1382, 35] on div "Share" at bounding box center [1374, 24] width 52 height 28
click at [1277, 121] on div "Get my QR code" at bounding box center [1260, 121] width 101 height 19
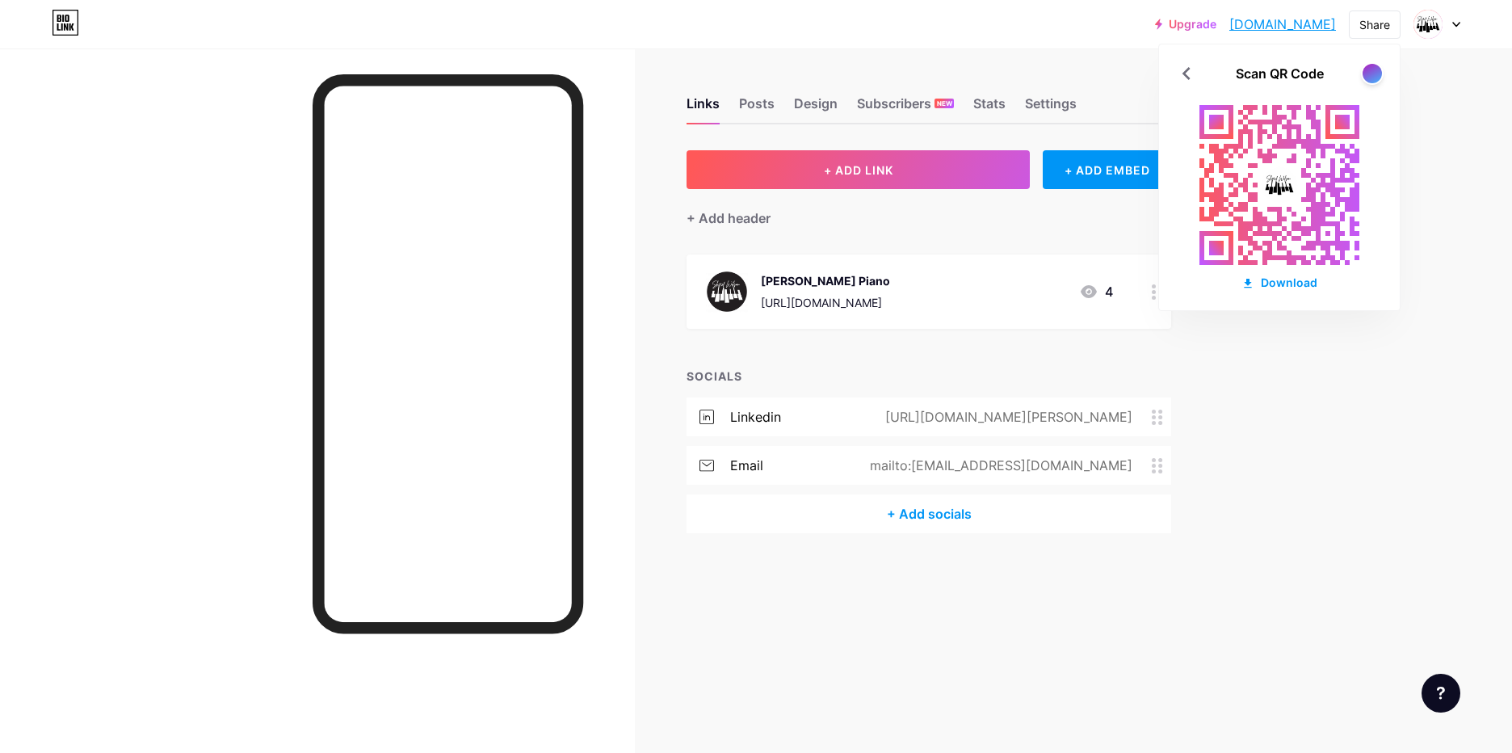
click at [1331, 499] on div "Upgrade sherifwilsonpia... sherifwilsonpiano.bio.link Share Scan QR Code Downlo…" at bounding box center [756, 376] width 1512 height 753
